Goal: Information Seeking & Learning: Learn about a topic

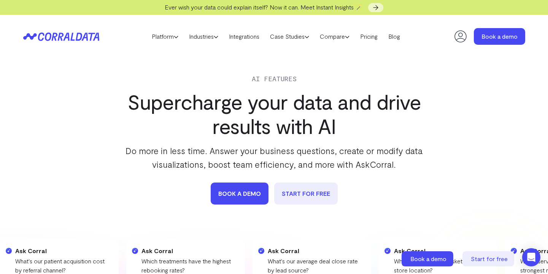
click at [73, 38] on icon at bounding box center [61, 36] width 76 height 9
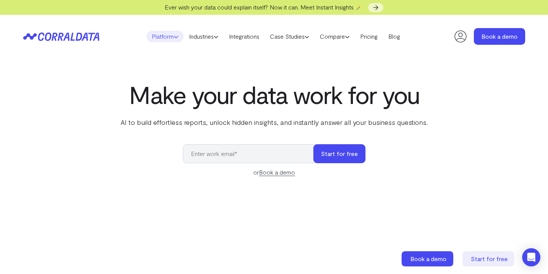
click at [162, 36] on link "Platform" at bounding box center [164, 36] width 37 height 11
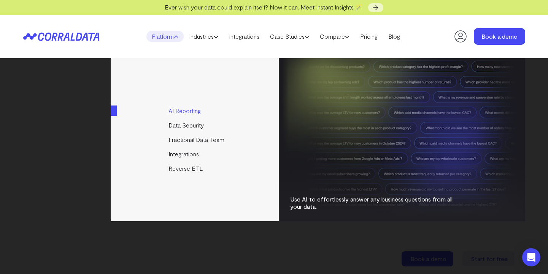
click at [197, 114] on link "AI Reporting" at bounding box center [195, 111] width 169 height 14
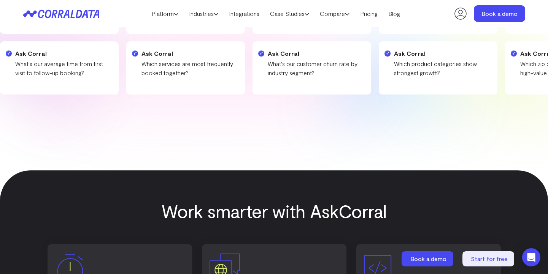
scroll to position [250, 0]
